Goal: Task Accomplishment & Management: Manage account settings

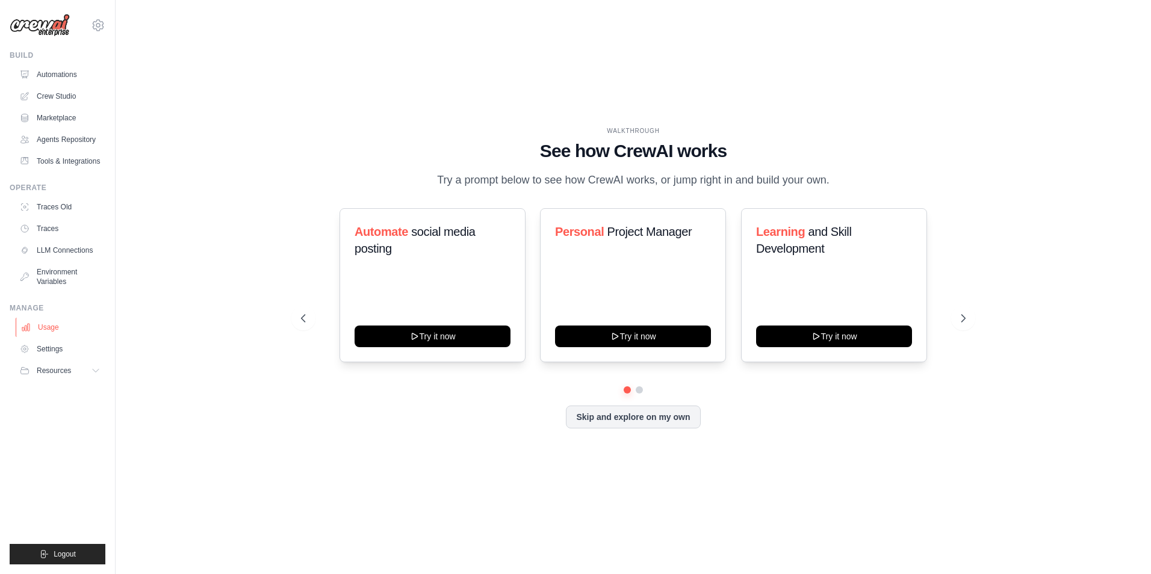
click at [45, 327] on link "Usage" at bounding box center [61, 327] width 91 height 19
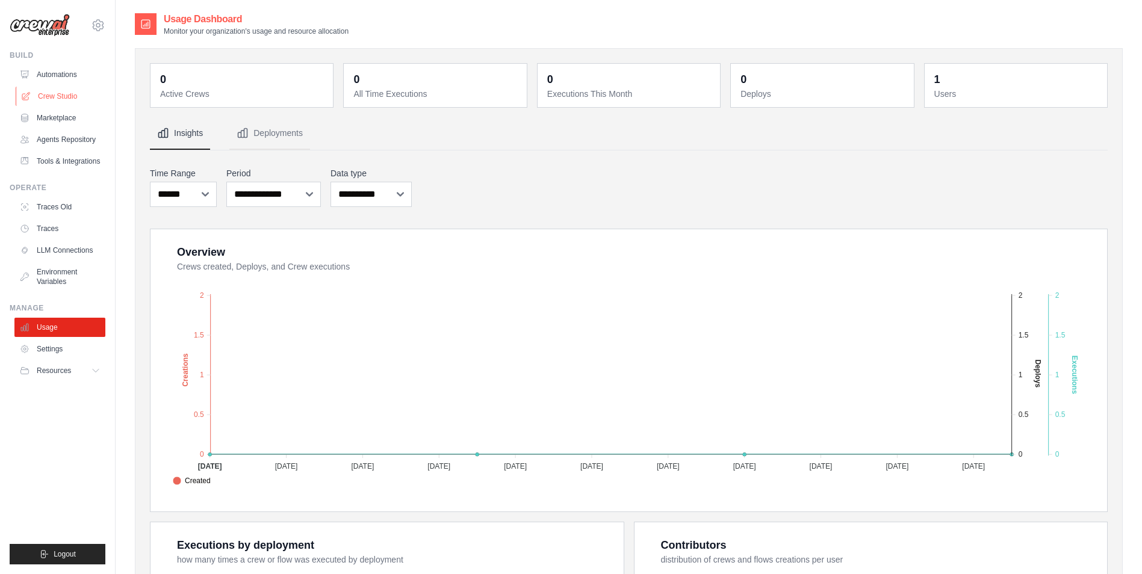
click at [51, 99] on link "Crew Studio" at bounding box center [61, 96] width 91 height 19
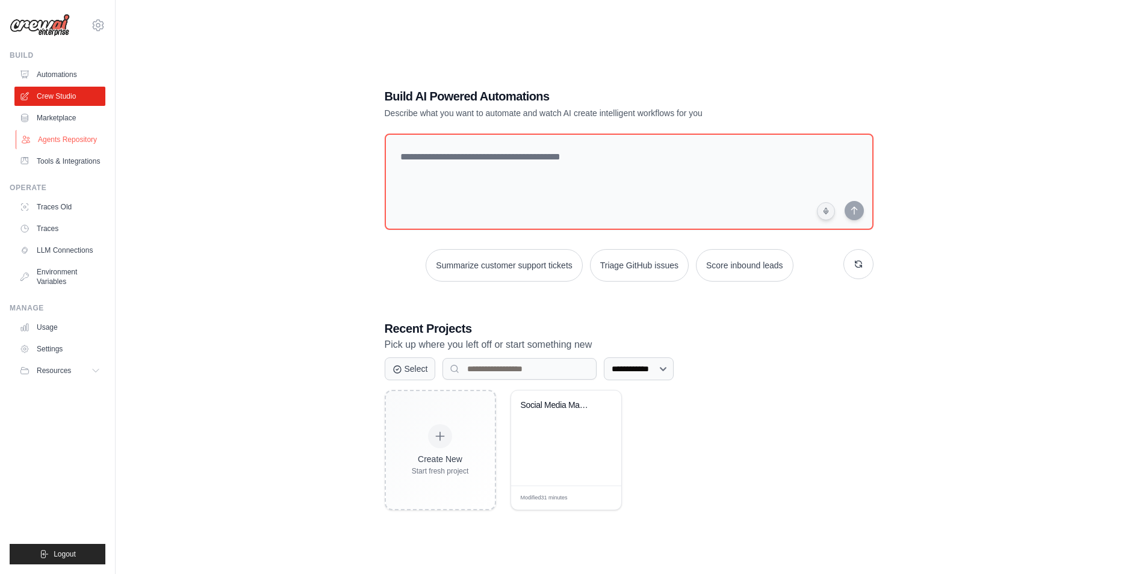
click at [60, 143] on link "Agents Repository" at bounding box center [61, 139] width 91 height 19
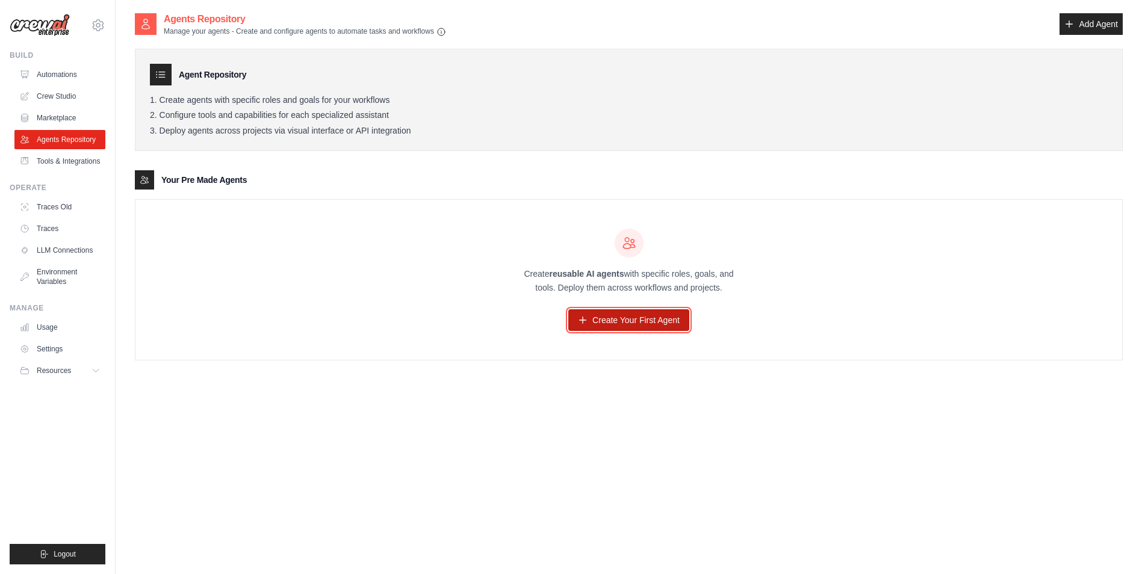
click at [594, 324] on link "Create Your First Agent" at bounding box center [628, 320] width 121 height 22
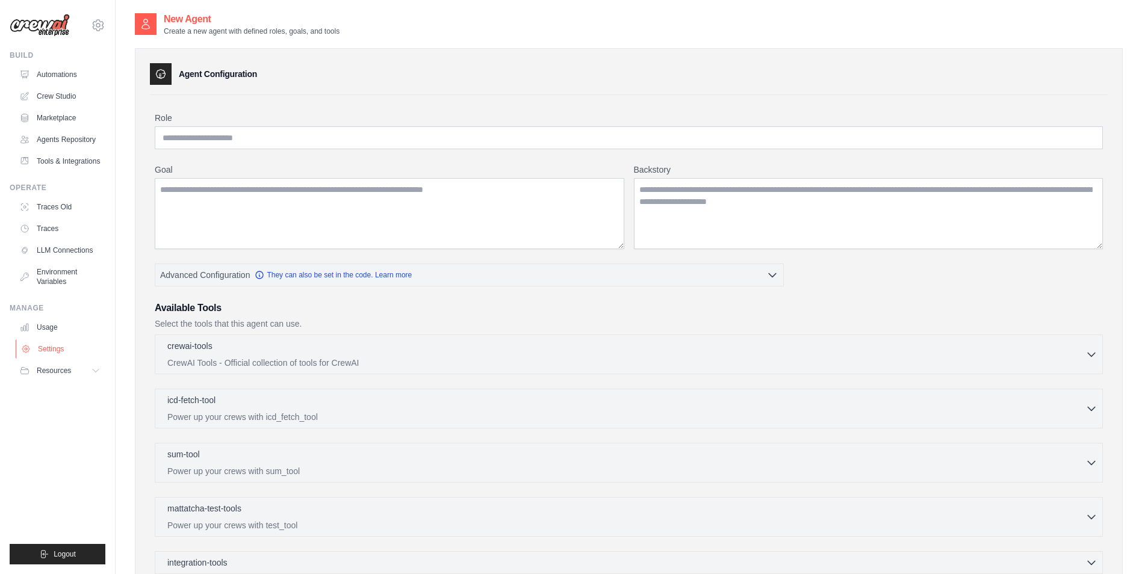
click at [32, 351] on link "Settings" at bounding box center [61, 348] width 91 height 19
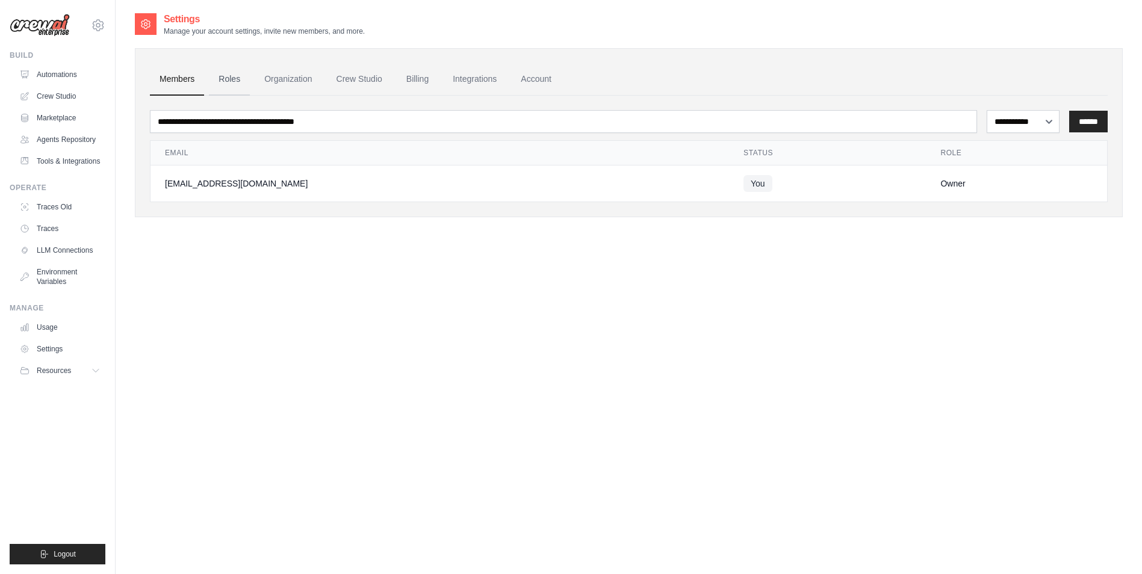
click at [224, 80] on link "Roles" at bounding box center [229, 79] width 41 height 32
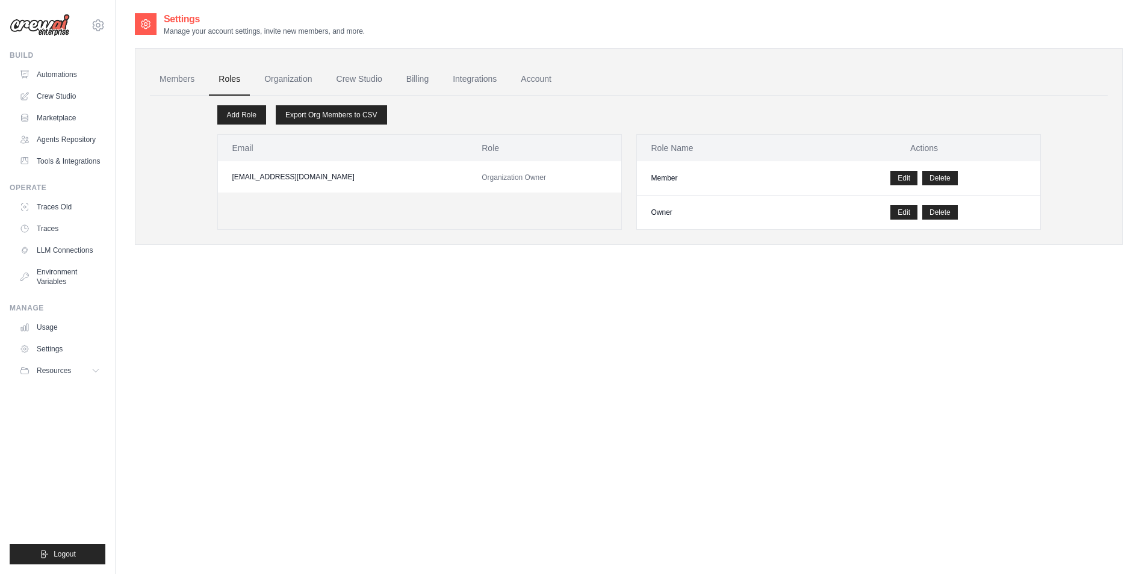
click at [289, 221] on div "Email Role amorimamaroyurii@gmail.com Organization Owner" at bounding box center [419, 182] width 404 height 96
click at [263, 79] on link "Organization" at bounding box center [288, 79] width 67 height 32
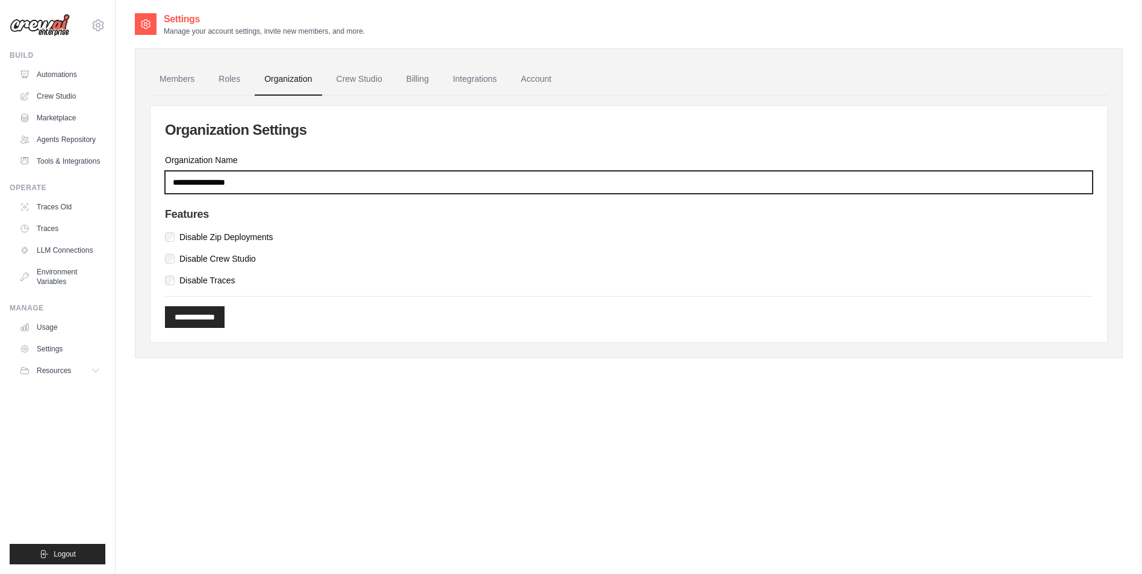
click at [250, 185] on input "Organization Name" at bounding box center [628, 182] width 927 height 23
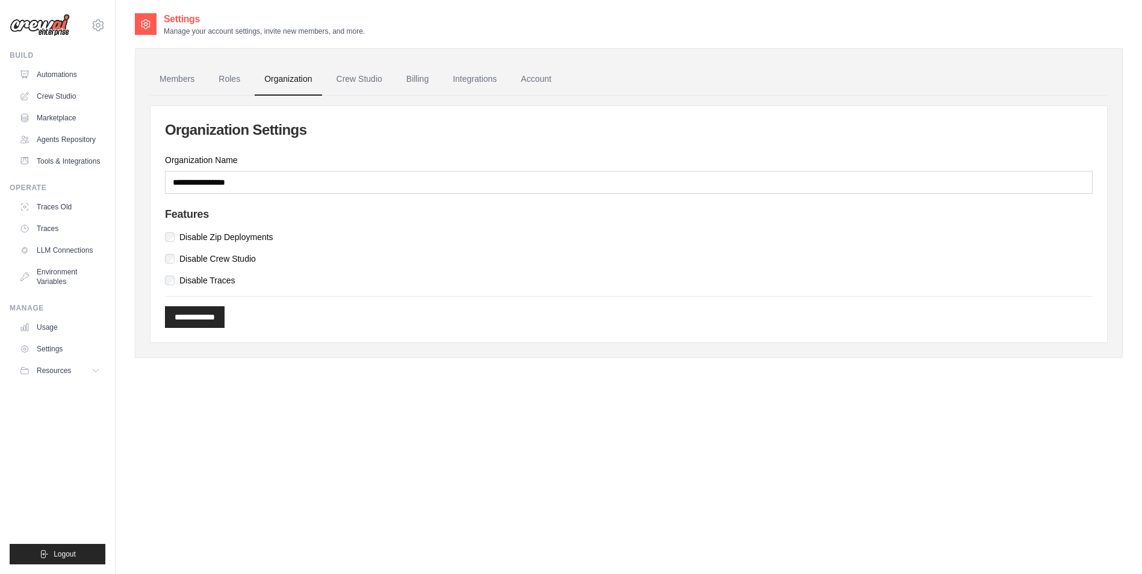
click at [240, 238] on label "Disable Zip Deployments" at bounding box center [226, 237] width 94 height 12
click at [234, 239] on label "Disable Zip Deployments" at bounding box center [226, 237] width 94 height 12
click at [359, 70] on link "Crew Studio" at bounding box center [359, 79] width 65 height 32
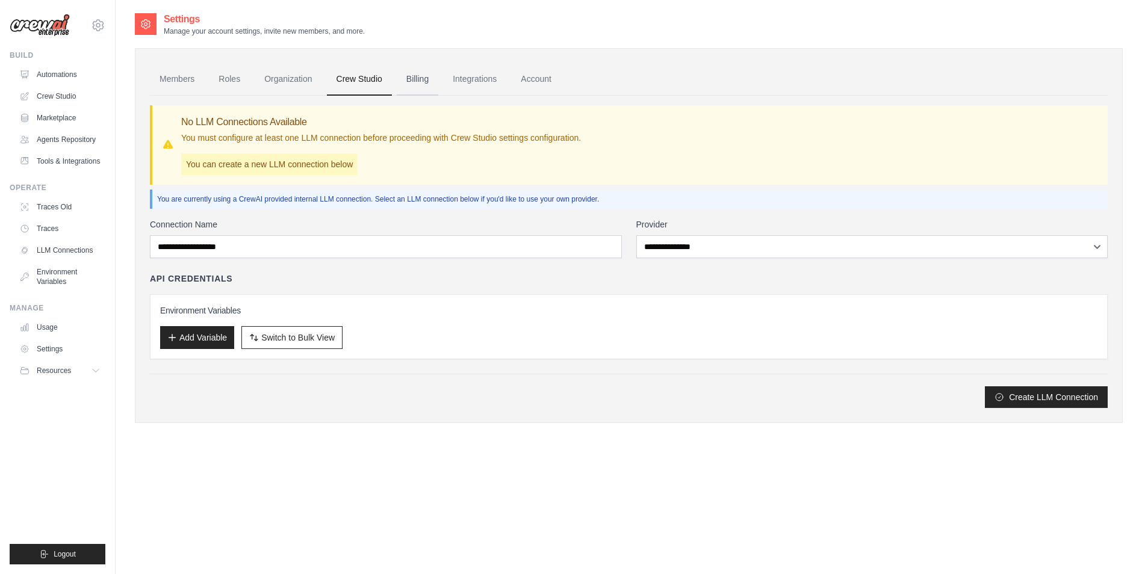
click at [408, 81] on link "Billing" at bounding box center [418, 79] width 42 height 32
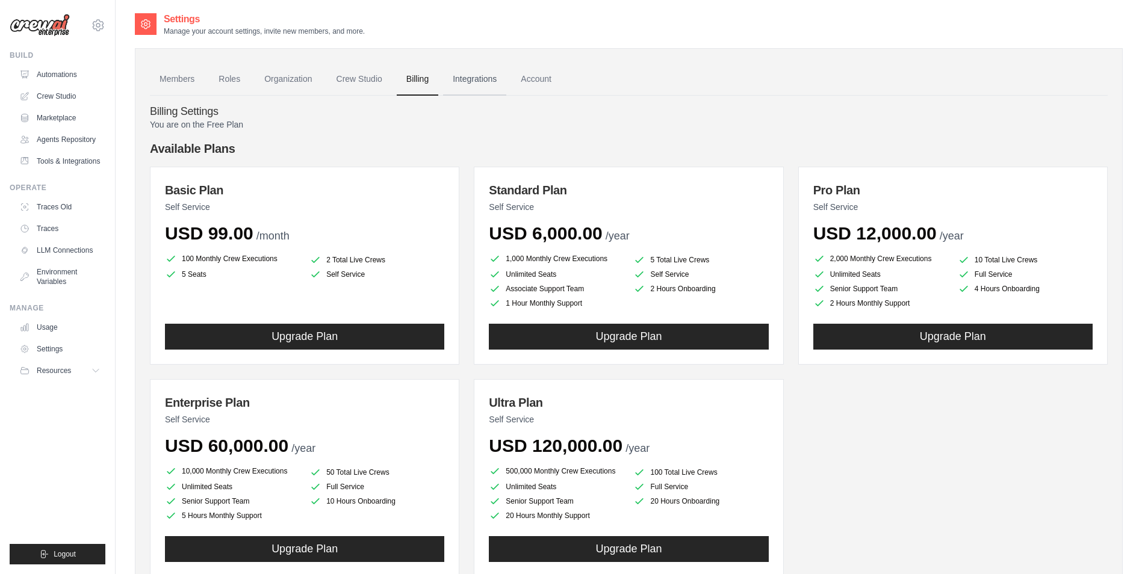
click at [464, 87] on link "Integrations" at bounding box center [474, 79] width 63 height 32
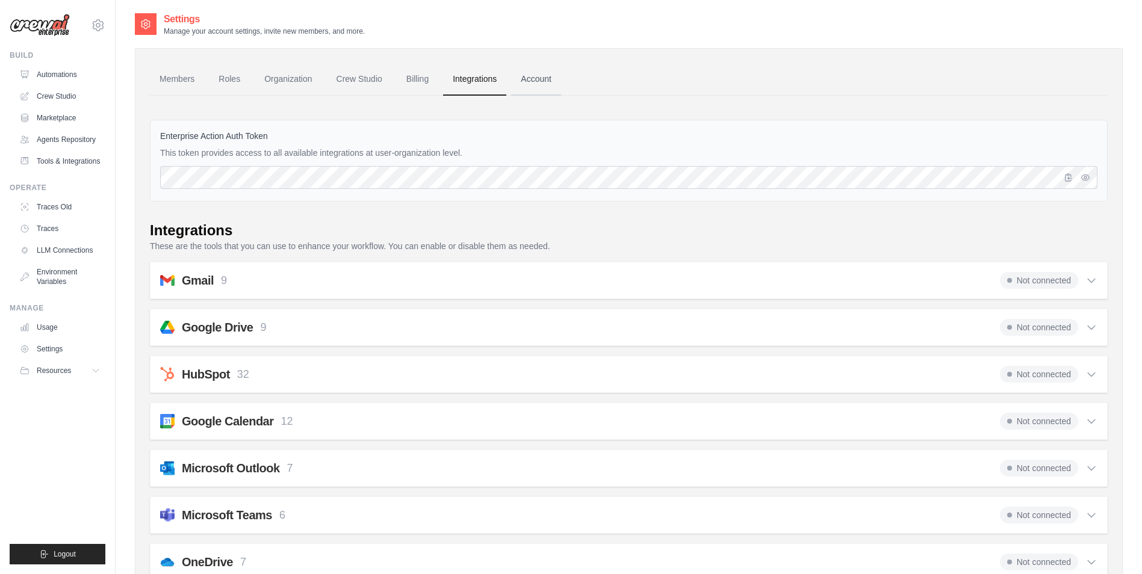
click at [527, 78] on link "Account" at bounding box center [536, 79] width 50 height 32
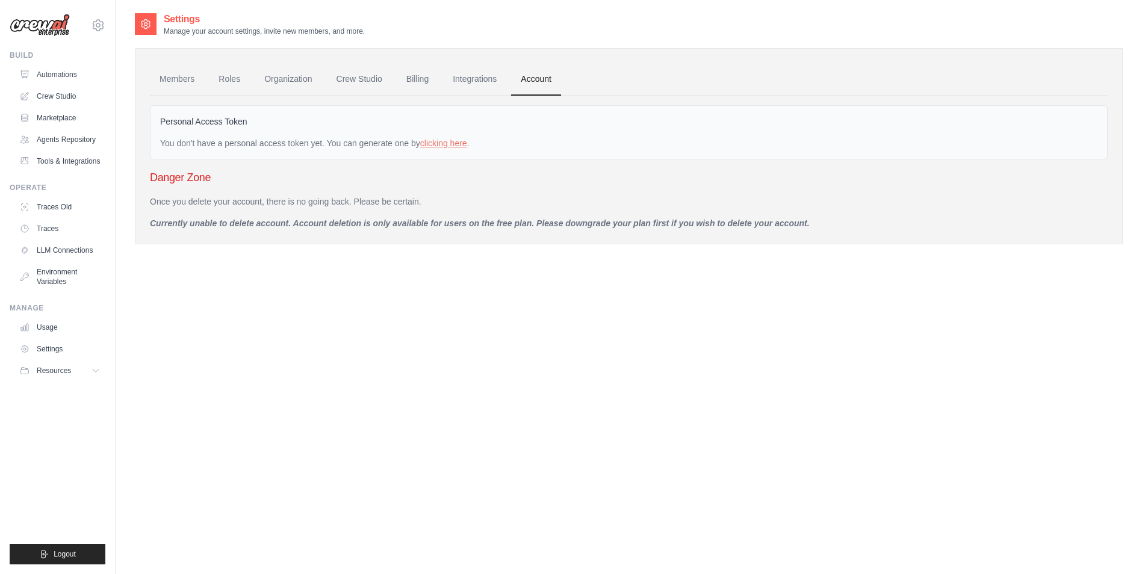
drag, startPoint x: 1130, startPoint y: 1, endPoint x: 640, endPoint y: 314, distance: 582.2
click at [640, 314] on div "Settings Manage your account settings, invite new members, and more. Members Ro…" at bounding box center [629, 299] width 988 height 574
